Goal: Find specific fact: Find specific fact

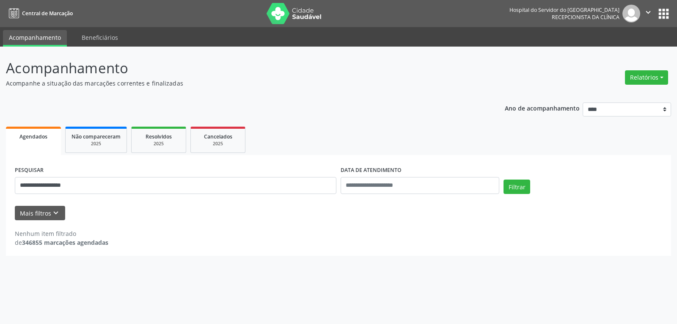
type input "**********"
click at [503, 179] on button "Filtrar" at bounding box center [516, 186] width 27 height 14
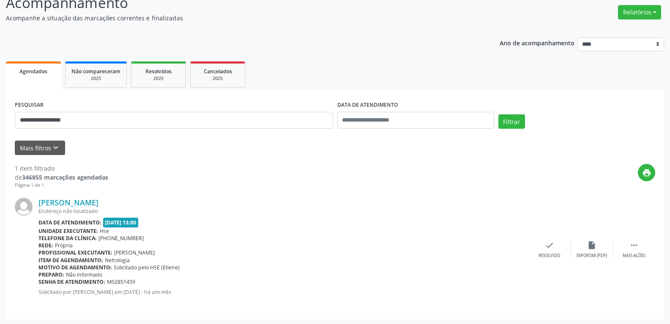
scroll to position [66, 0]
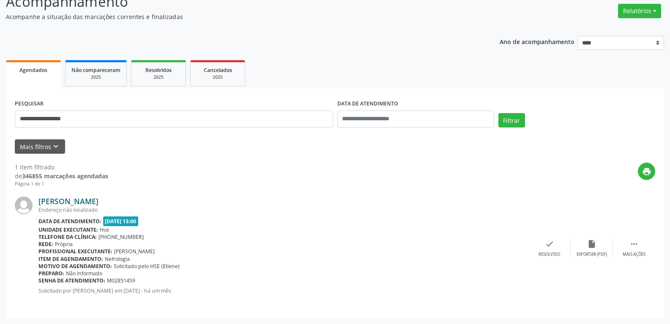
click at [91, 202] on link "[PERSON_NAME]" at bounding box center [68, 200] width 60 height 9
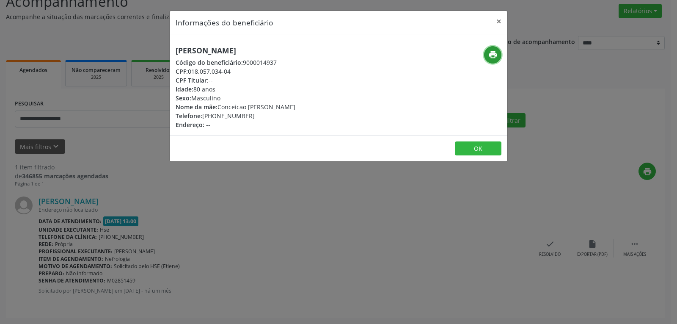
click at [494, 54] on icon "print" at bounding box center [492, 54] width 9 height 9
drag, startPoint x: 190, startPoint y: 70, endPoint x: 252, endPoint y: 70, distance: 61.7
click at [252, 70] on div "CPF: 018.057.034-04" at bounding box center [236, 71] width 120 height 9
copy div "018.057.034-04"
drag, startPoint x: 215, startPoint y: 115, endPoint x: 270, endPoint y: 115, distance: 54.6
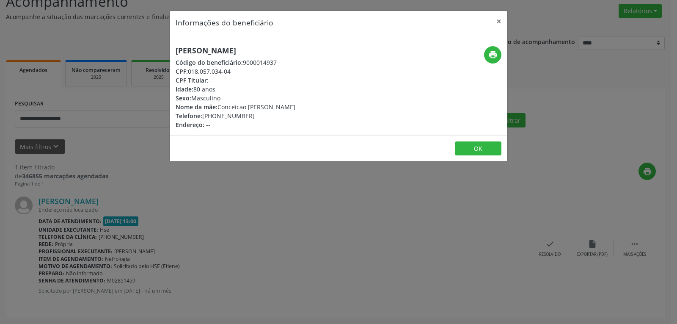
click at [270, 115] on div "Telefone: [PHONE_NUMBER]" at bounding box center [236, 115] width 120 height 9
click at [498, 21] on button "×" at bounding box center [498, 21] width 17 height 21
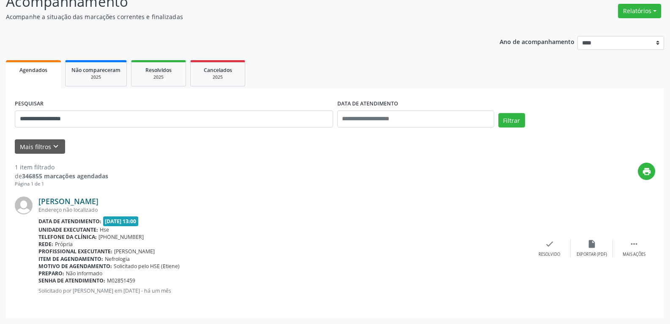
click at [79, 202] on link "[PERSON_NAME]" at bounding box center [68, 200] width 60 height 9
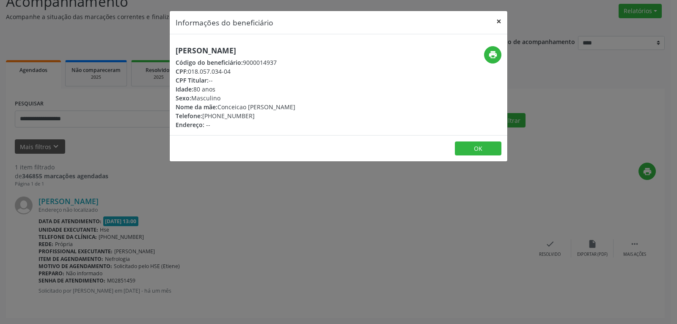
click at [498, 22] on button "×" at bounding box center [498, 21] width 17 height 21
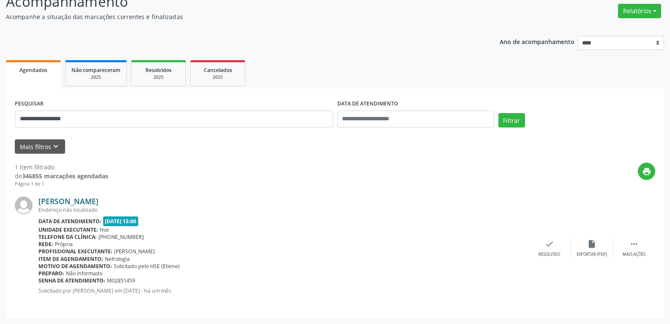
click at [55, 197] on link "[PERSON_NAME]" at bounding box center [68, 200] width 60 height 9
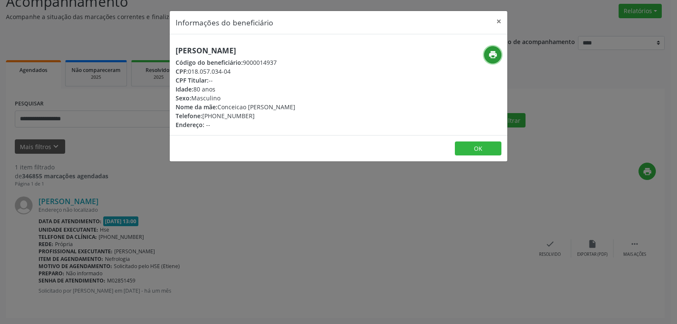
click at [501, 53] on button "print" at bounding box center [492, 54] width 17 height 17
click at [499, 20] on button "×" at bounding box center [498, 21] width 17 height 21
